Goal: Transaction & Acquisition: Purchase product/service

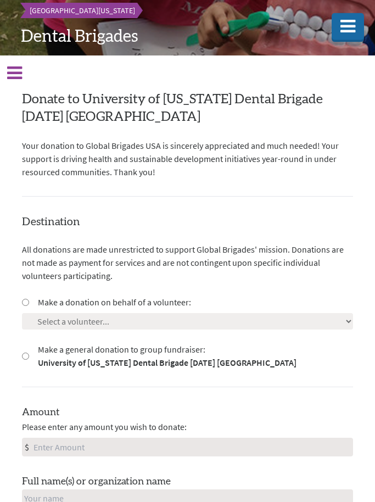
click at [171, 298] on label "Make a donation on behalf of a volunteer:" at bounding box center [114, 302] width 153 height 13
click at [29, 299] on input "Make a donation on behalf of a volunteer:" at bounding box center [25, 302] width 7 height 7
radio input "true"
click at [180, 319] on select "Select a volunteer... [PERSON_NAME] [PERSON_NAME] [PERSON_NAME] [PERSON_NAME] […" at bounding box center [187, 321] width 331 height 16
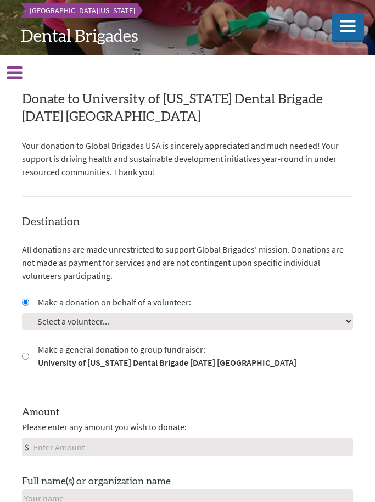
select select "394CDAFE-7D2B-11F0-9E6E-42010A400005"
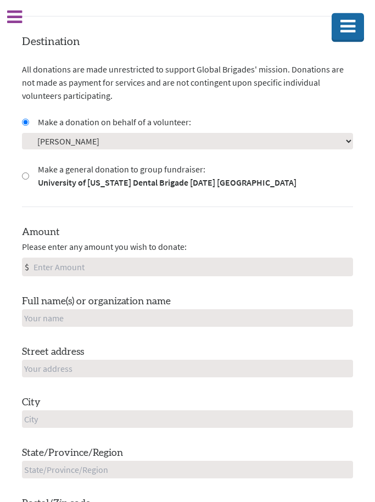
click at [196, 253] on div "Amount Please enter any amount you wish to donate: $" at bounding box center [187, 251] width 331 height 52
click at [216, 267] on input "Amount" at bounding box center [191, 267] width 321 height 18
type input "250"
click at [171, 319] on input "text" at bounding box center [187, 319] width 331 height 18
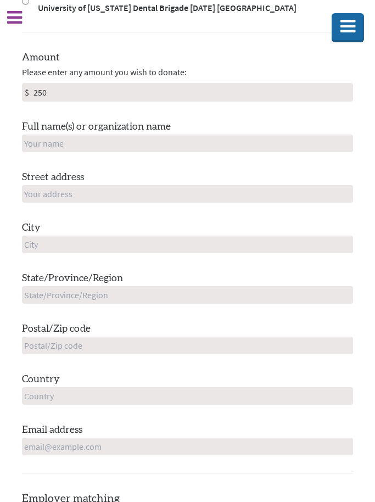
scroll to position [397, 0]
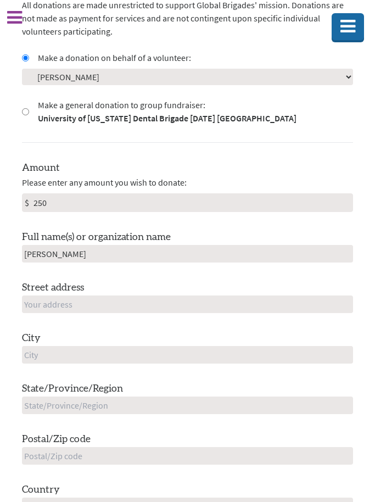
type input "[PERSON_NAME]"
click at [127, 297] on input "text" at bounding box center [187, 304] width 331 height 18
type input "603 [PERSON_NAME]"
type input "[GEOGRAPHIC_DATA]"
type input "GA"
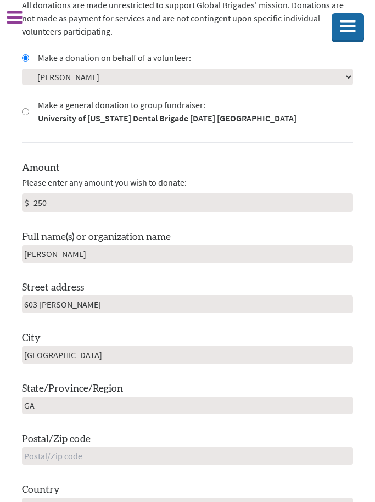
type input "30269"
type input "[GEOGRAPHIC_DATA]"
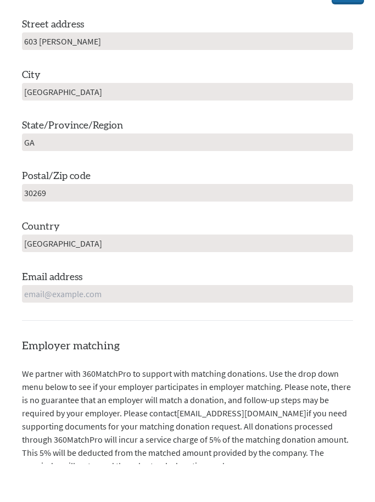
scroll to position [631, 0]
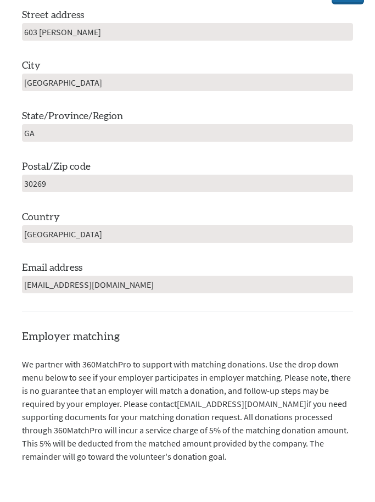
type input "[EMAIL_ADDRESS][DOMAIN_NAME]"
click at [256, 367] on h4 "Employer matching" at bounding box center [187, 374] width 331 height 15
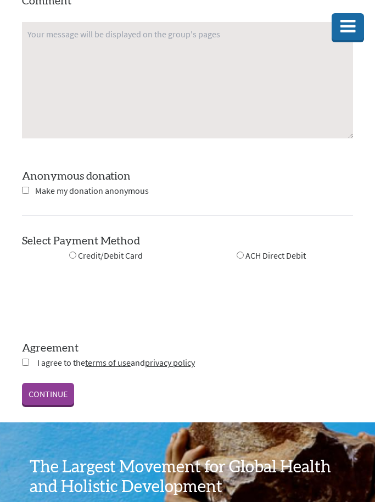
scroll to position [1269, 0]
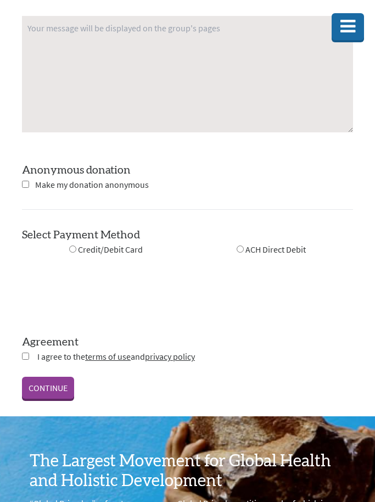
click at [240, 251] on input "radio" at bounding box center [240, 248] width 7 height 7
radio input "true"
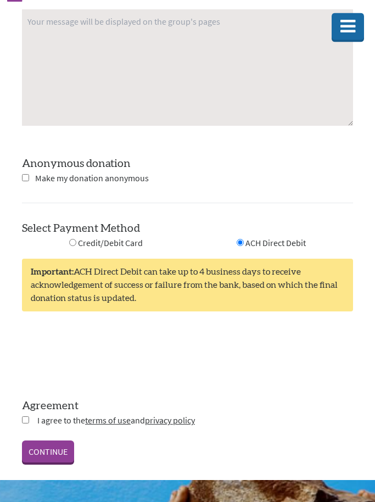
scroll to position [1283, 0]
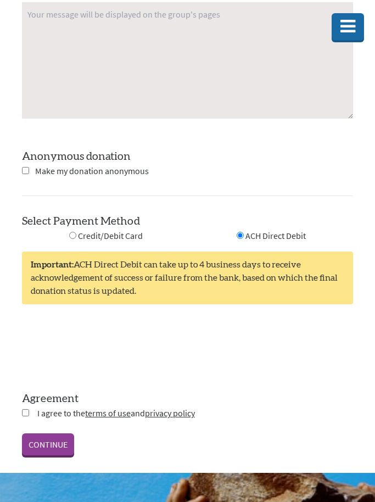
click at [26, 414] on input "checkbox" at bounding box center [25, 412] width 7 height 7
checkbox input "true"
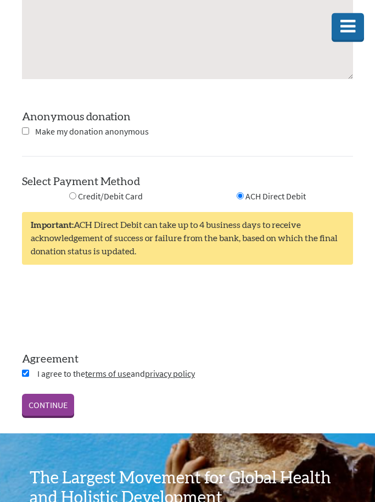
scroll to position [1323, 0]
click at [46, 408] on link "CONTINUE" at bounding box center [48, 406] width 52 height 22
